Goal: Complete application form: Complete application form

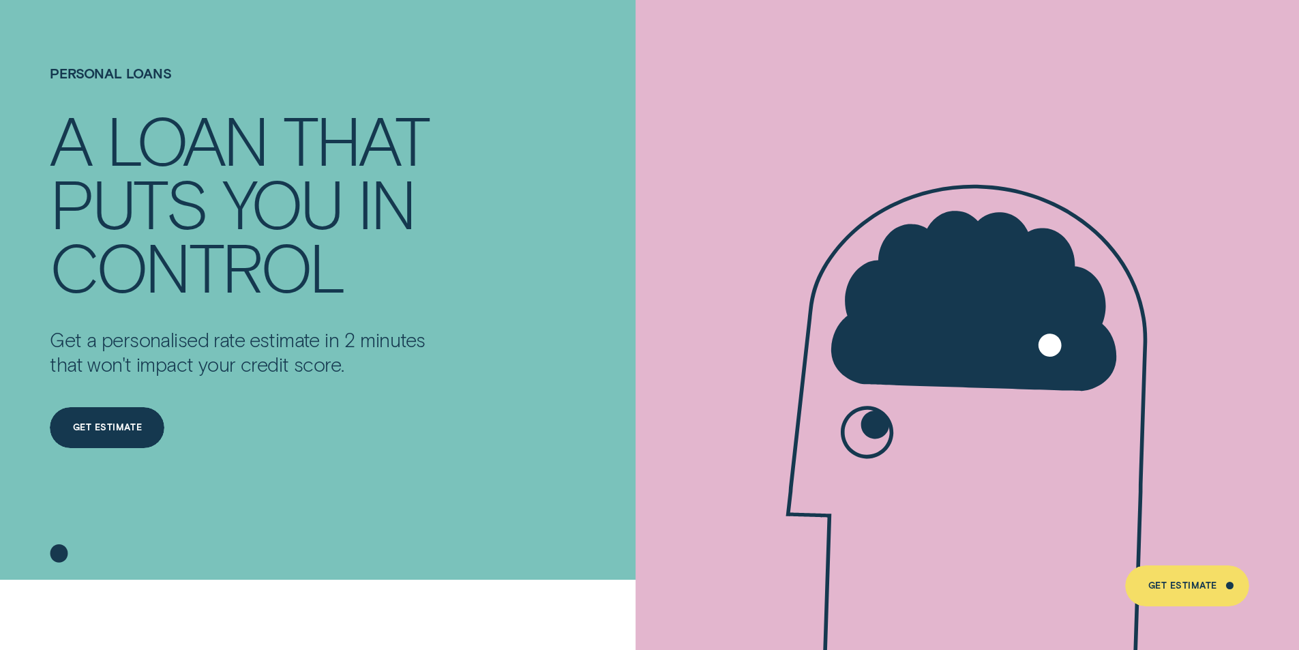
scroll to position [136, 0]
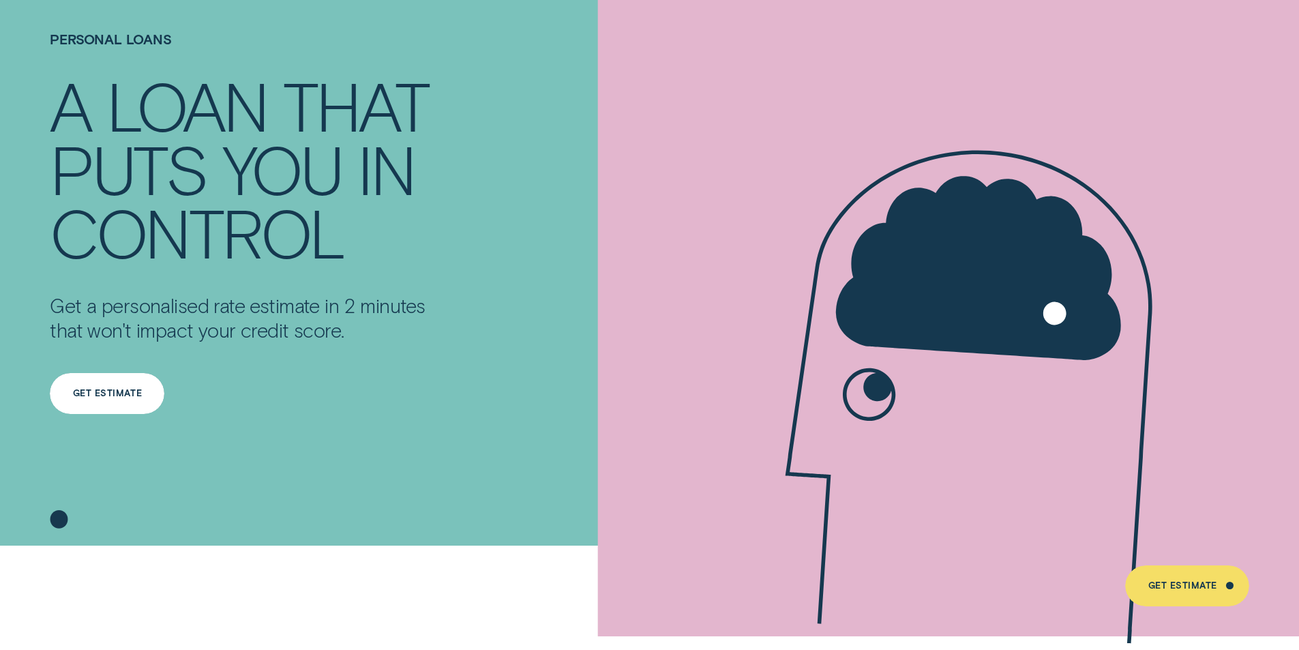
click at [98, 396] on div "Get Estimate" at bounding box center [107, 393] width 69 height 8
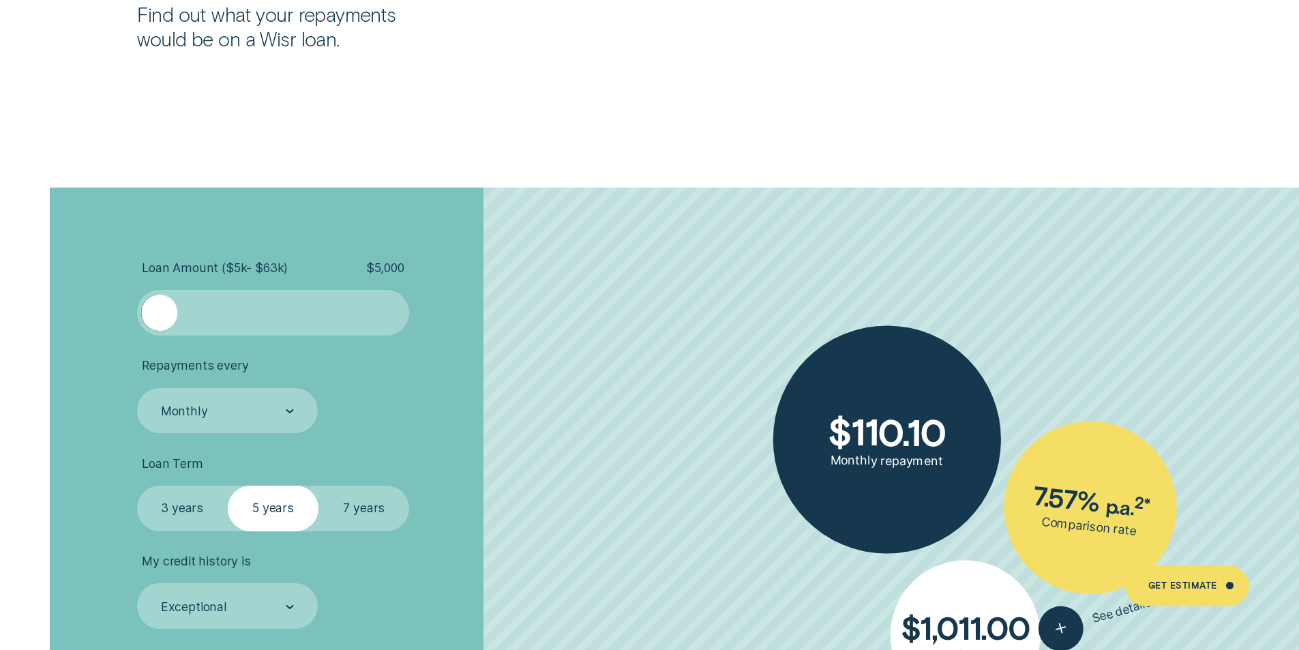
scroll to position [3001, 0]
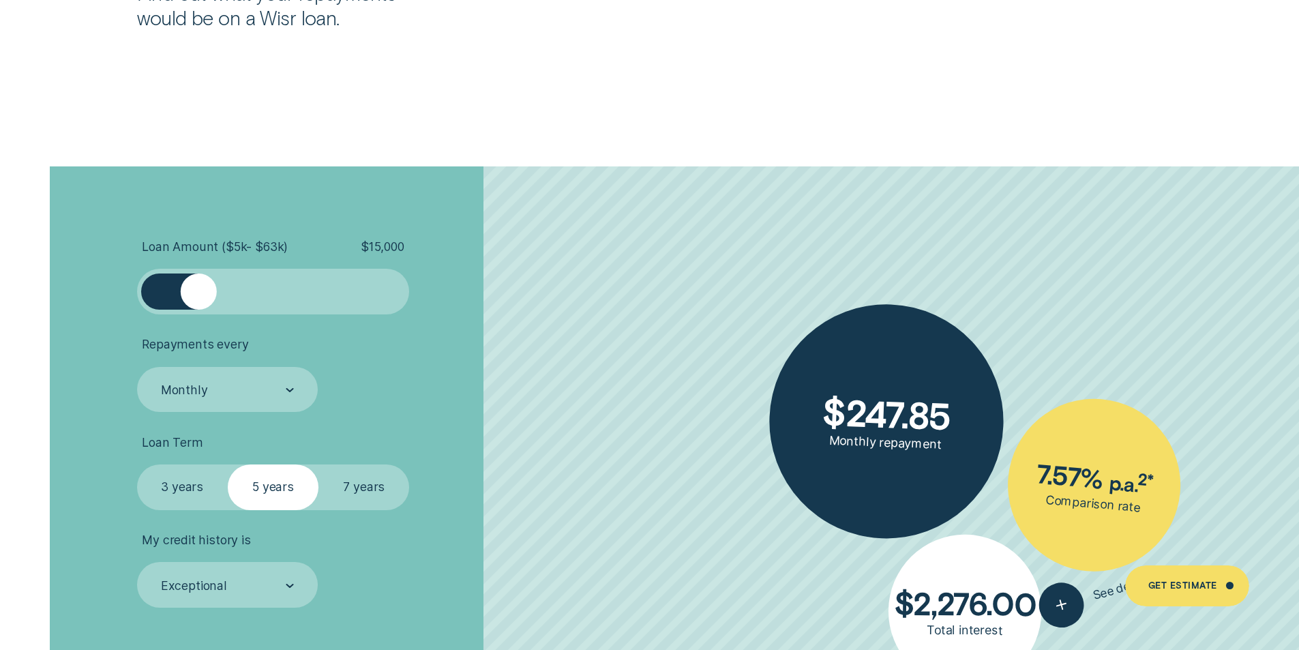
drag, startPoint x: 163, startPoint y: 286, endPoint x: 200, endPoint y: 295, distance: 37.9
click at [200, 295] on div at bounding box center [199, 292] width 36 height 36
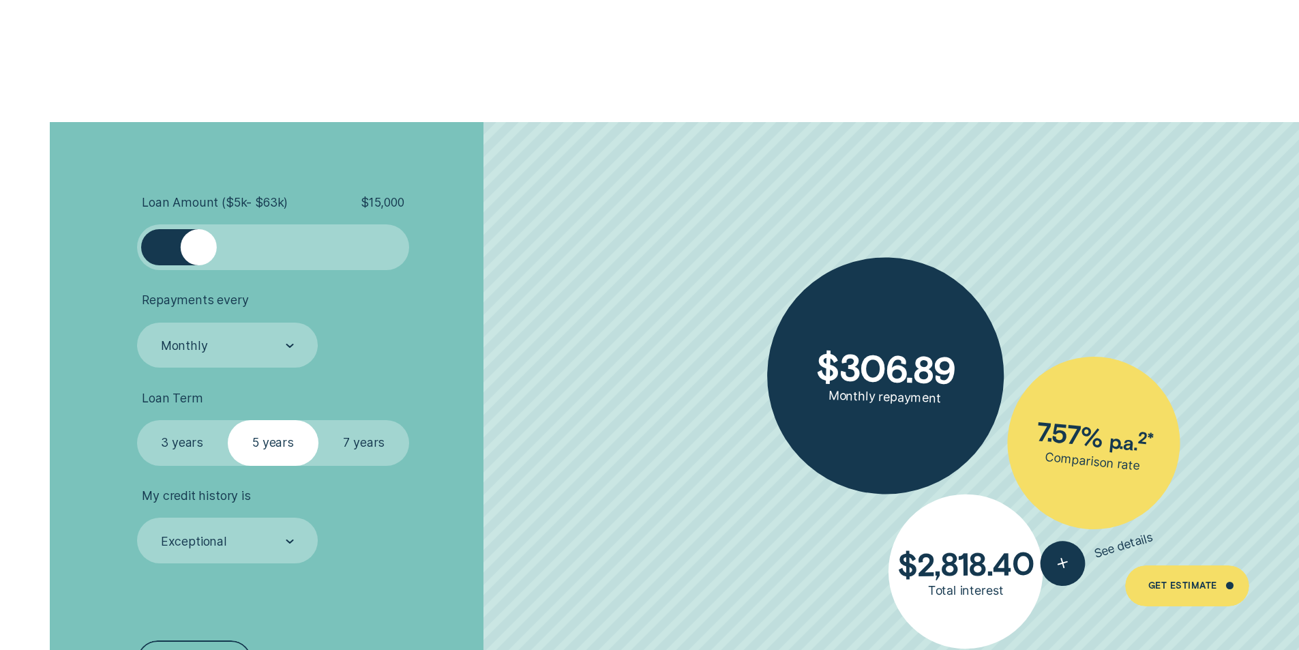
scroll to position [3069, 0]
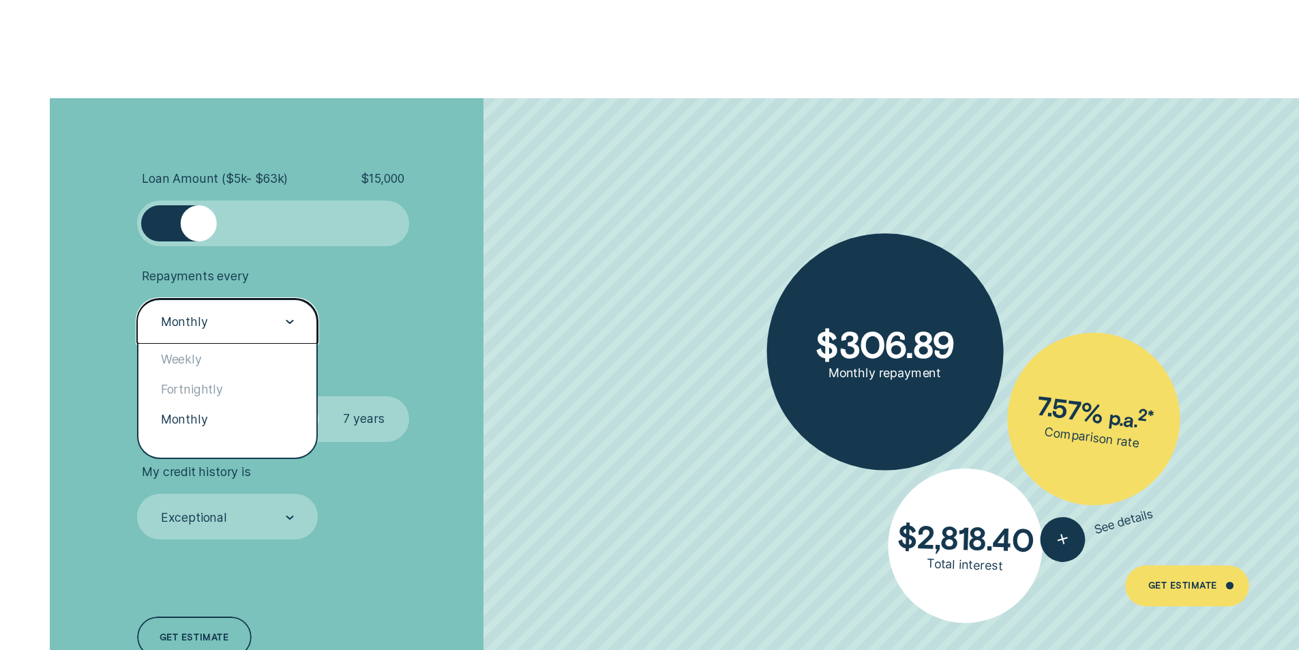
click at [254, 325] on div "Monthly" at bounding box center [227, 322] width 134 height 17
click at [222, 365] on div "Weekly" at bounding box center [227, 359] width 179 height 30
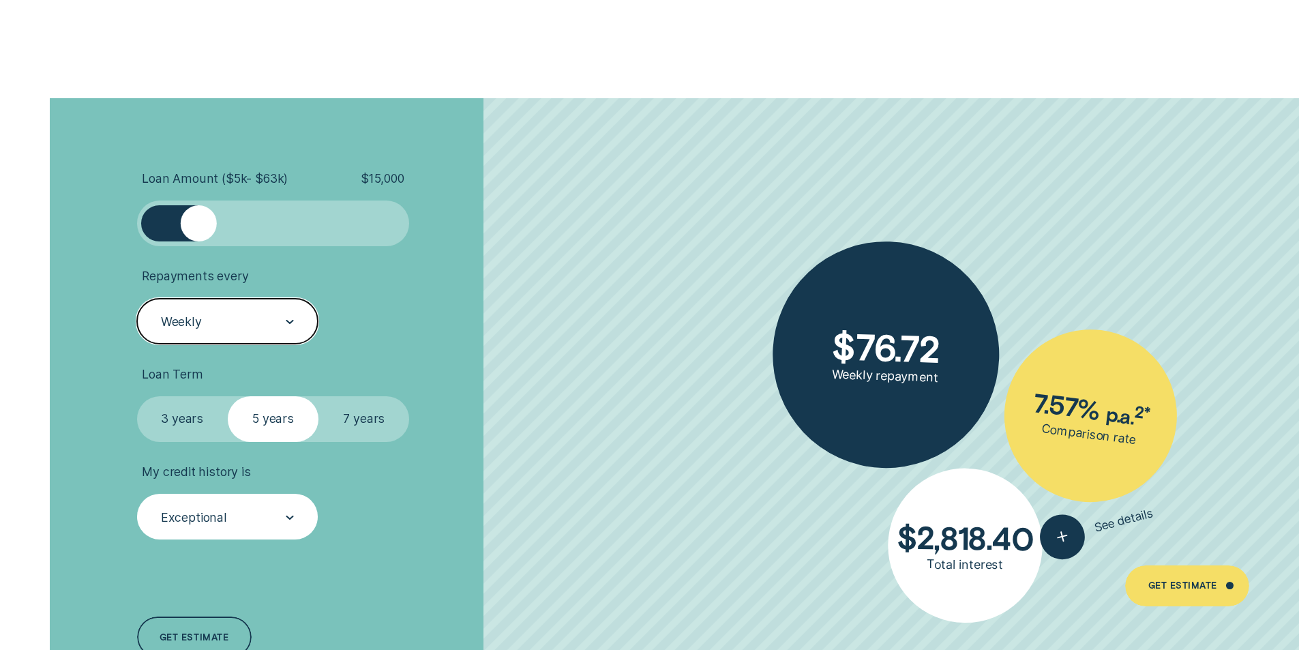
click at [265, 524] on div "Exceptional" at bounding box center [227, 517] width 134 height 17
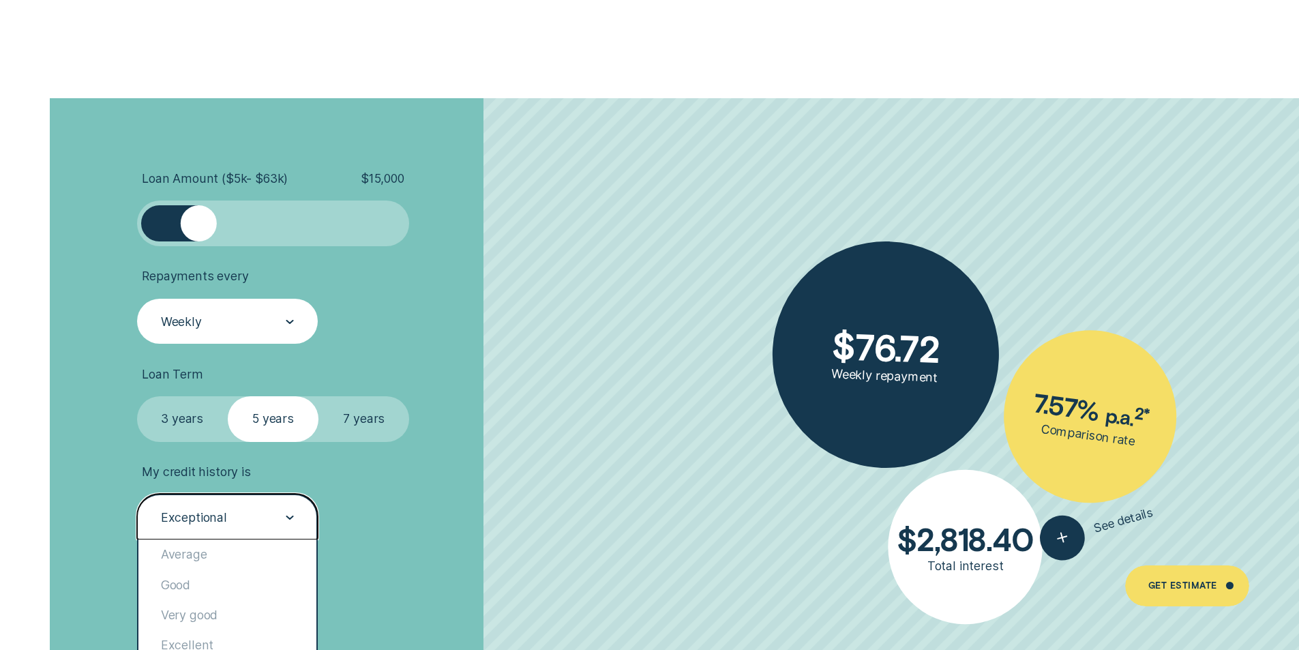
scroll to position [3138, 0]
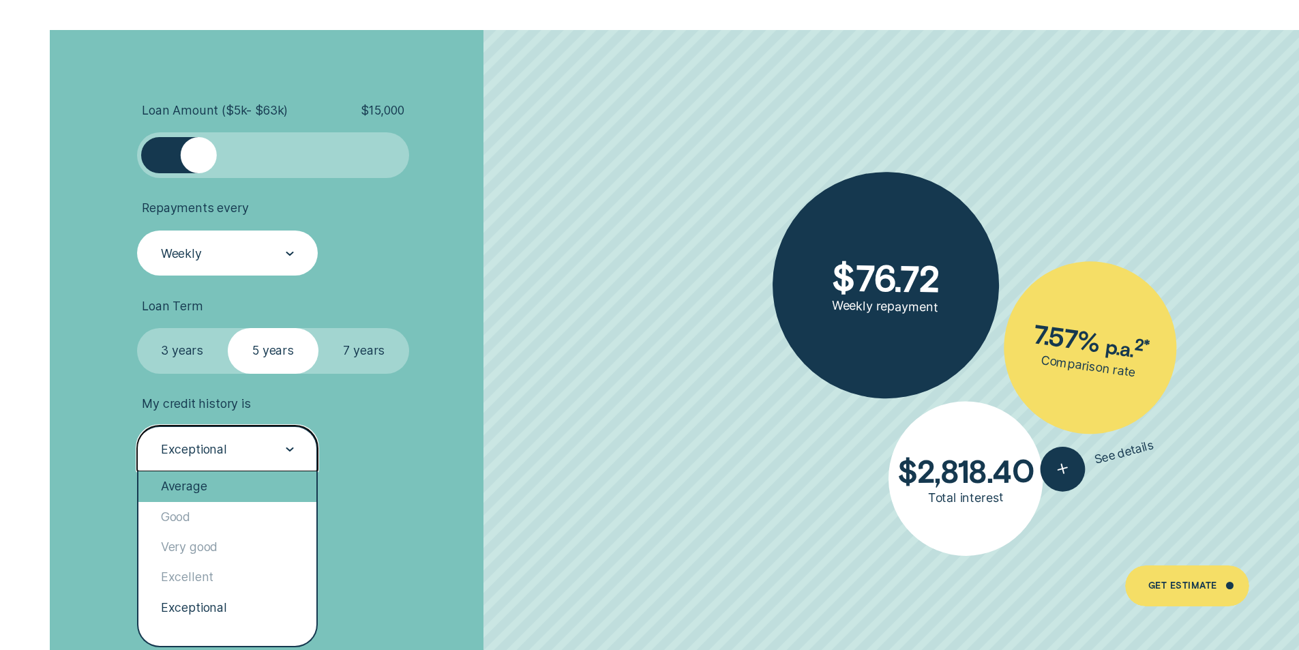
click at [246, 496] on div "Average" at bounding box center [227, 486] width 179 height 30
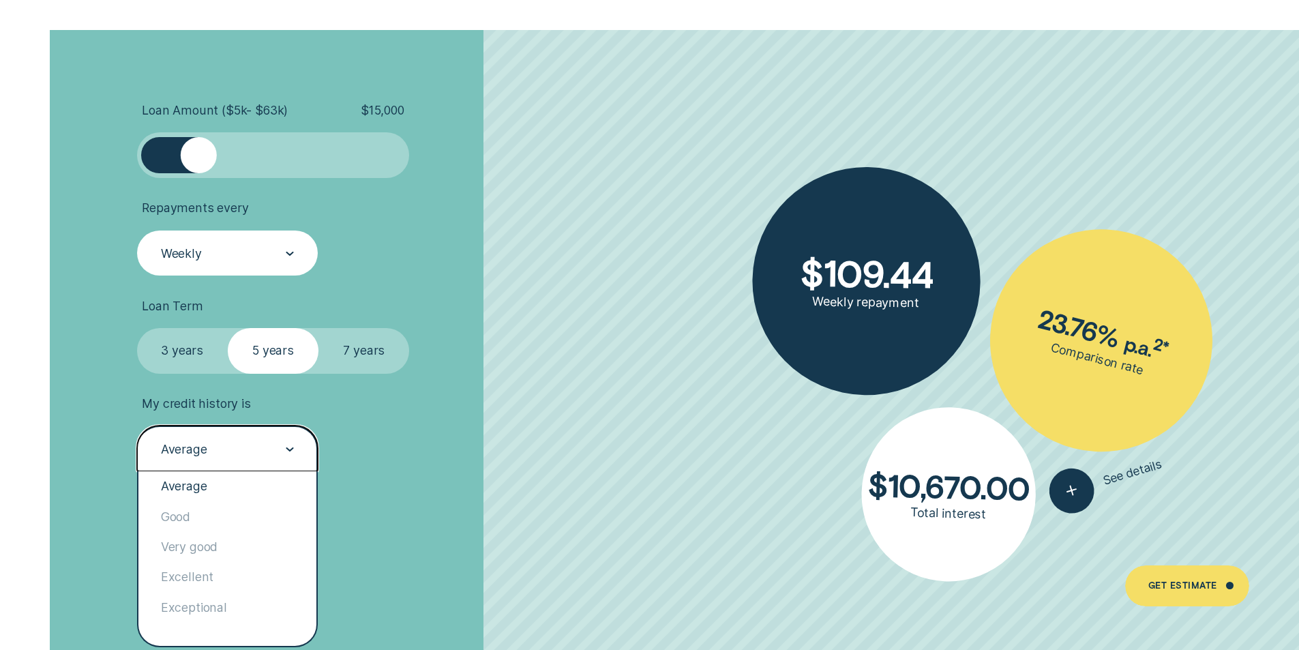
click at [263, 446] on div "Average" at bounding box center [227, 449] width 134 height 17
click at [228, 510] on div "Good" at bounding box center [227, 517] width 179 height 30
